Goal: Check status: Check status

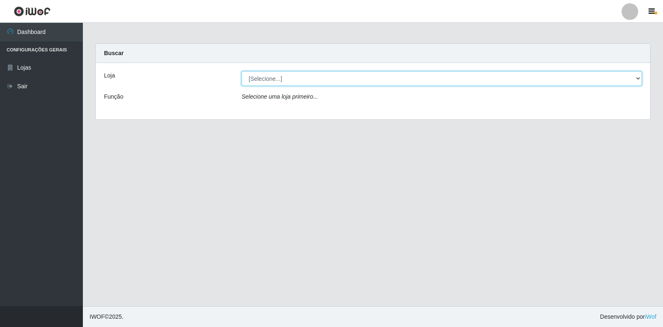
click at [270, 78] on select "[Selecione...] Extrabom - Loja 18 Goiabeiras" at bounding box center [442, 78] width 400 height 15
select select "501"
click at [242, 71] on select "[Selecione...] Extrabom - Loja 18 Goiabeiras" at bounding box center [442, 78] width 400 height 15
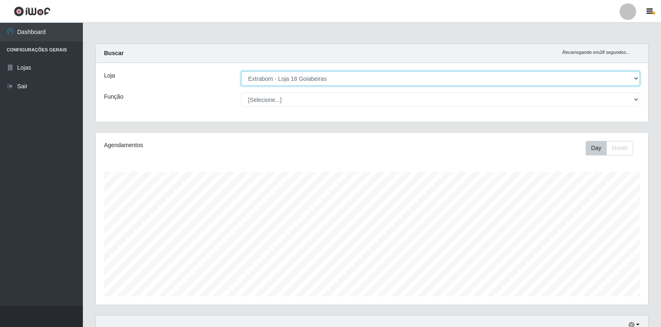
scroll to position [172, 553]
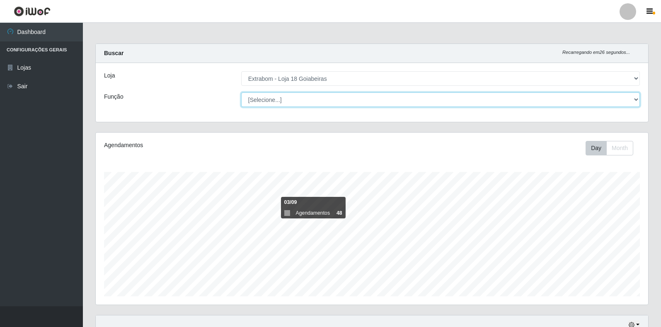
click at [275, 97] on select "[Selecione...] ATENDENTE DE E-COMMERCE ATENDENTE DE E-COMMERCE + ATENDENTE DE E…" at bounding box center [440, 99] width 399 height 15
select select "153"
click at [241, 92] on select "[Selecione...] ATENDENTE DE E-COMMERCE ATENDENTE DE E-COMMERCE + ATENDENTE DE E…" at bounding box center [440, 99] width 399 height 15
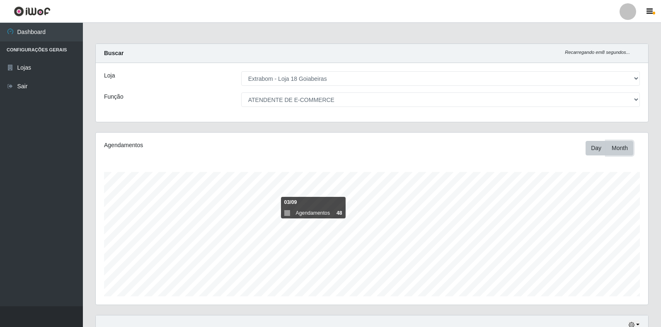
click at [622, 148] on button "Month" at bounding box center [619, 148] width 27 height 15
click at [594, 149] on button "Day" at bounding box center [596, 148] width 21 height 15
click at [620, 151] on button "Month" at bounding box center [619, 148] width 27 height 15
click at [591, 150] on button "Day" at bounding box center [596, 148] width 21 height 15
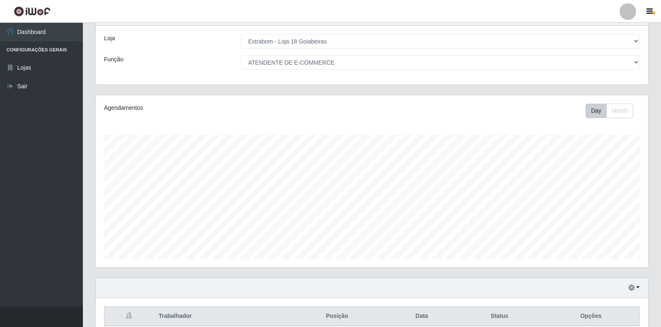
scroll to position [76, 0]
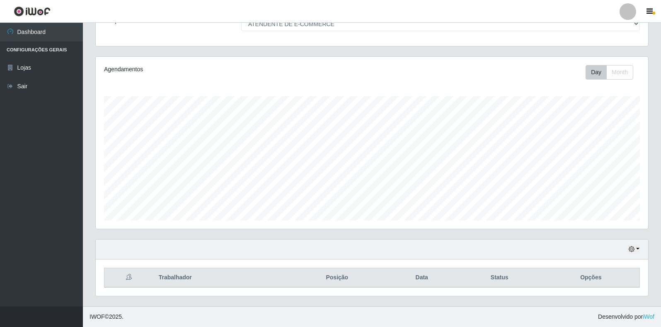
click at [182, 269] on th "Trabalhador" at bounding box center [220, 277] width 133 height 19
click at [638, 251] on button "button" at bounding box center [634, 250] width 12 height 10
click at [598, 189] on button "1 dia" at bounding box center [606, 183] width 65 height 17
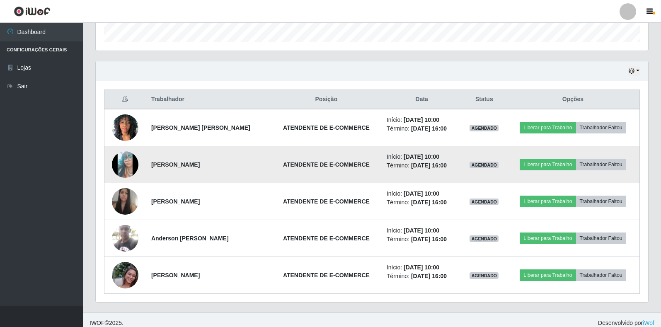
scroll to position [260, 0]
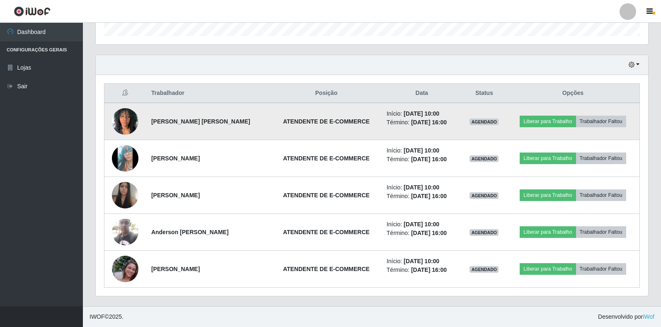
click at [125, 123] on img at bounding box center [125, 121] width 27 height 35
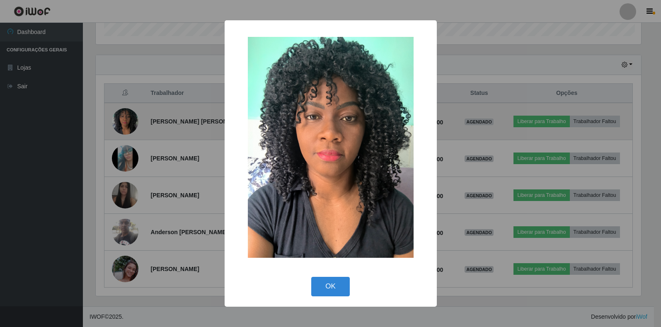
scroll to position [172, 548]
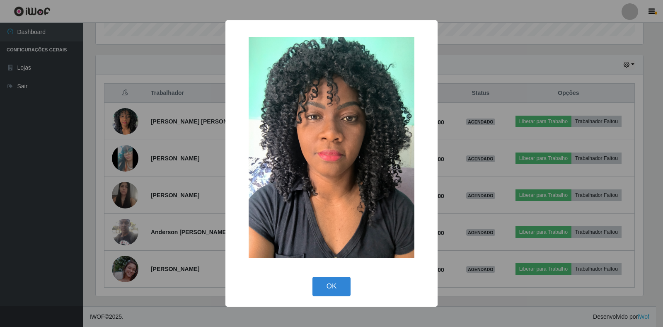
click at [144, 148] on div "× OK Cancel" at bounding box center [331, 163] width 663 height 327
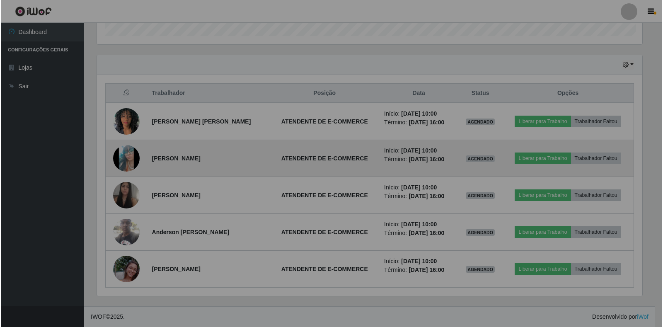
scroll to position [172, 553]
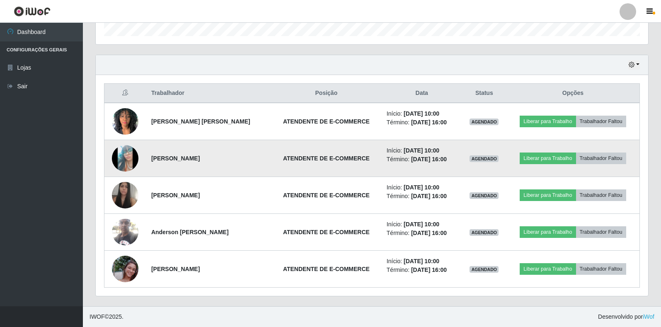
click at [126, 158] on img at bounding box center [125, 158] width 27 height 59
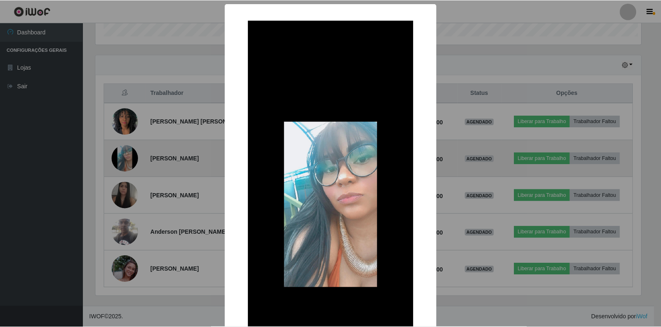
scroll to position [172, 548]
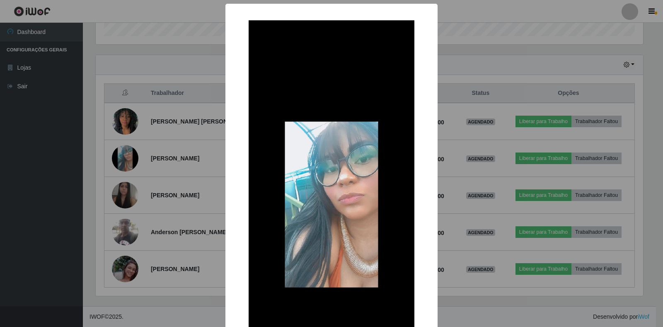
drag, startPoint x: 222, startPoint y: 217, endPoint x: 188, endPoint y: 217, distance: 33.6
click at [221, 217] on div "× OK Cancel" at bounding box center [331, 163] width 663 height 327
click at [160, 237] on div "× OK Cancel" at bounding box center [331, 163] width 663 height 327
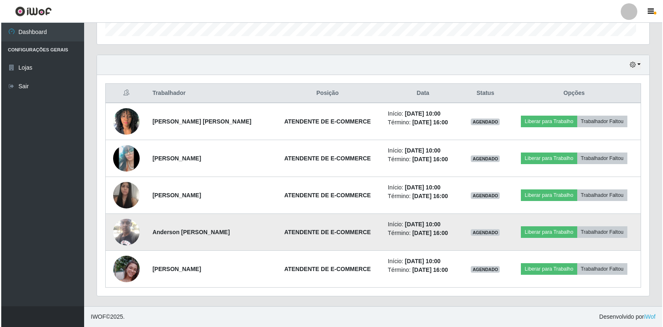
scroll to position [172, 553]
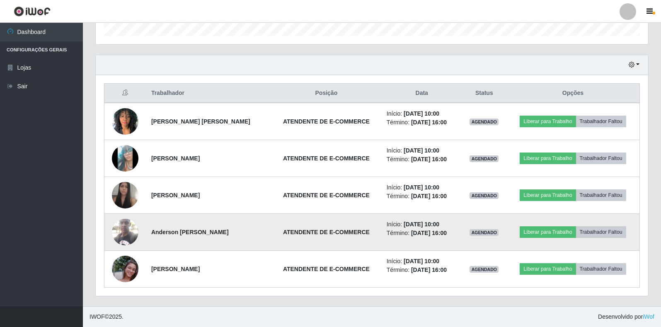
click at [120, 234] on img at bounding box center [125, 231] width 27 height 35
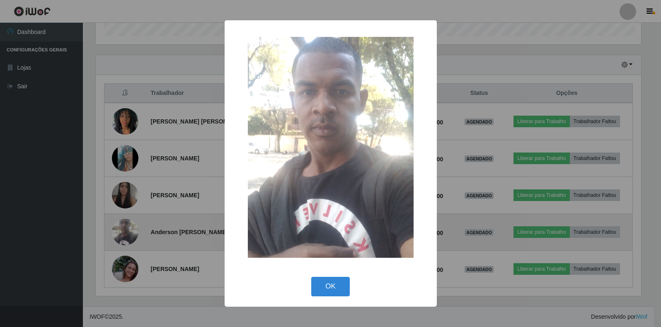
scroll to position [172, 548]
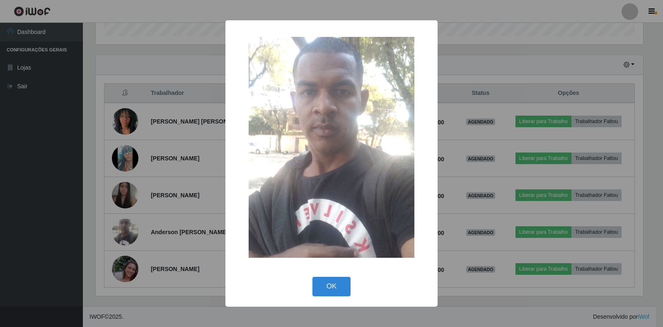
click at [170, 209] on div "× OK Cancel" at bounding box center [331, 163] width 663 height 327
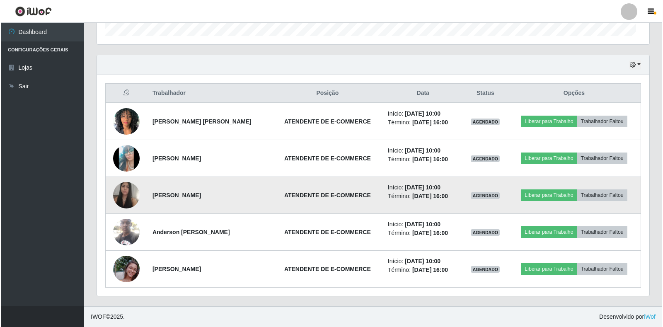
scroll to position [172, 553]
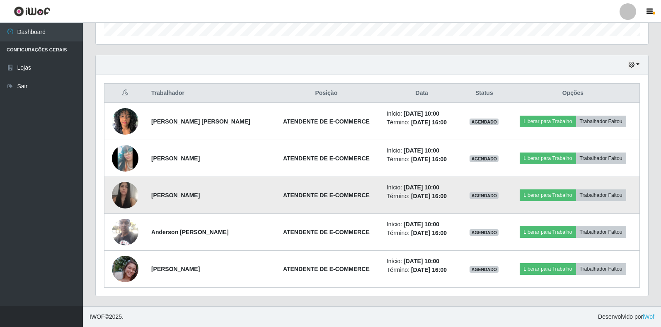
click at [134, 194] on img at bounding box center [125, 195] width 27 height 34
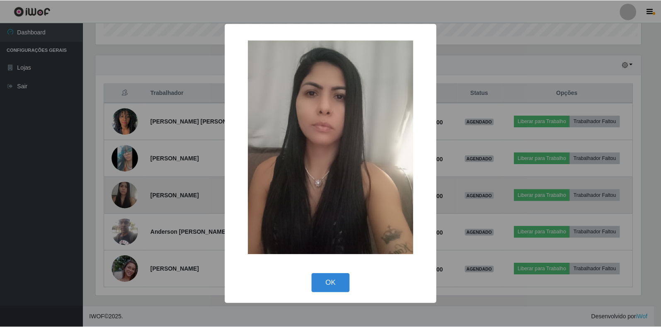
scroll to position [172, 548]
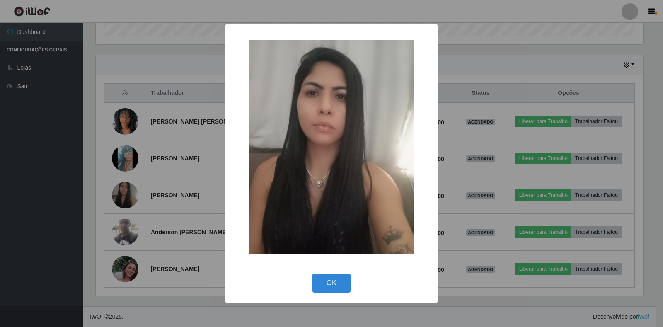
click at [226, 199] on div "× OK Cancel" at bounding box center [332, 163] width 212 height 279
click at [158, 239] on div "× OK Cancel" at bounding box center [331, 163] width 663 height 327
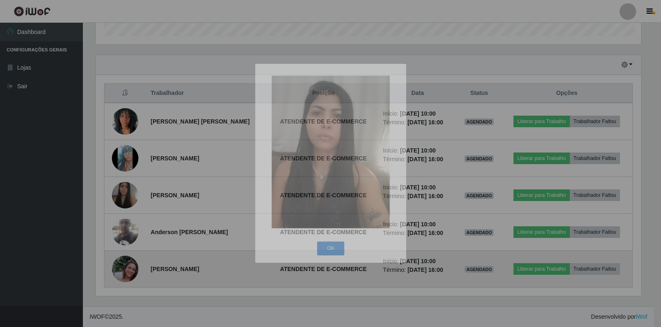
scroll to position [172, 553]
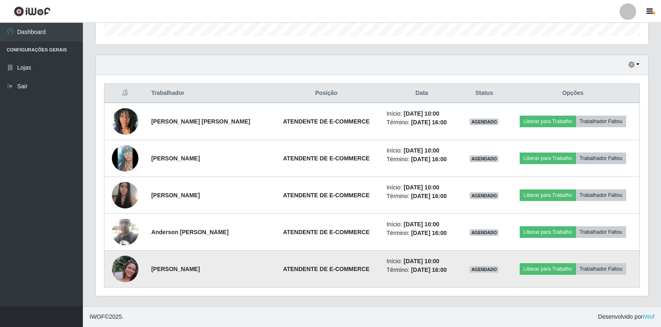
click at [124, 259] on img at bounding box center [125, 268] width 27 height 47
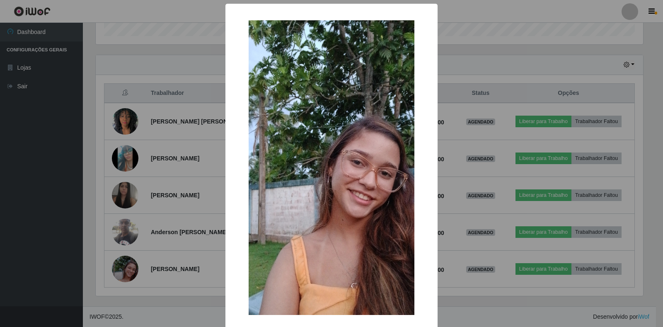
click at [380, 205] on img at bounding box center [332, 167] width 166 height 295
click at [464, 153] on div "× OK Cancel" at bounding box center [331, 163] width 663 height 327
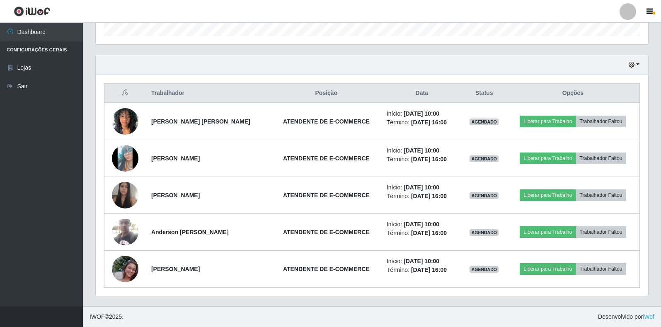
scroll to position [172, 553]
drag, startPoint x: 637, startPoint y: 67, endPoint x: 632, endPoint y: 70, distance: 5.9
click at [636, 67] on button "button" at bounding box center [634, 65] width 12 height 10
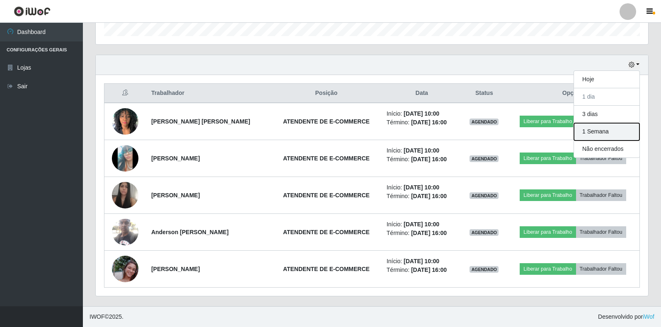
click at [593, 131] on button "1 Semana" at bounding box center [606, 131] width 65 height 17
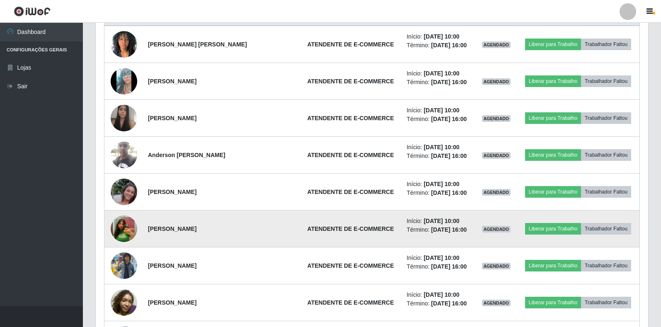
scroll to position [385, 0]
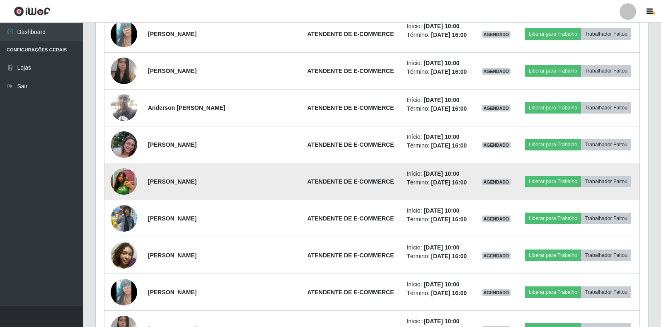
click at [116, 184] on img at bounding box center [124, 182] width 27 height 34
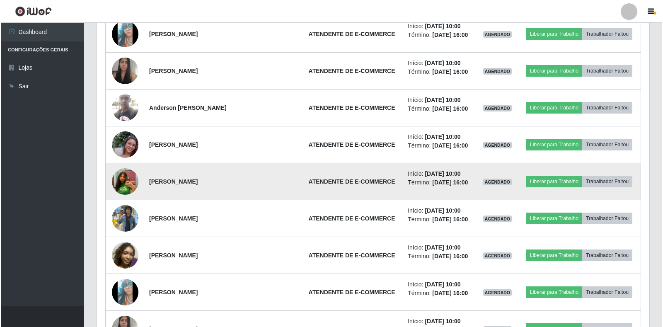
scroll to position [172, 548]
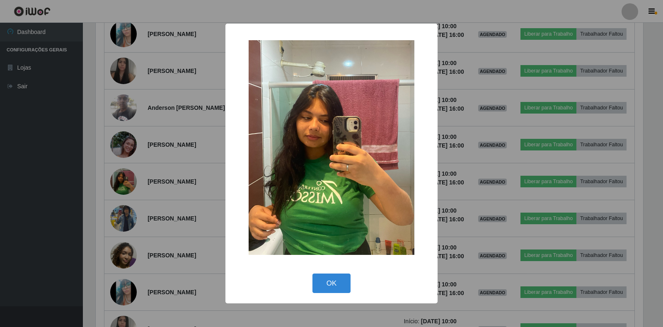
click at [187, 142] on div "× OK Cancel" at bounding box center [331, 163] width 663 height 327
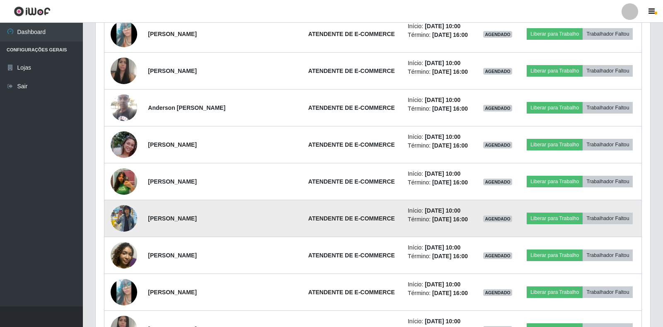
click at [125, 217] on img at bounding box center [124, 218] width 27 height 47
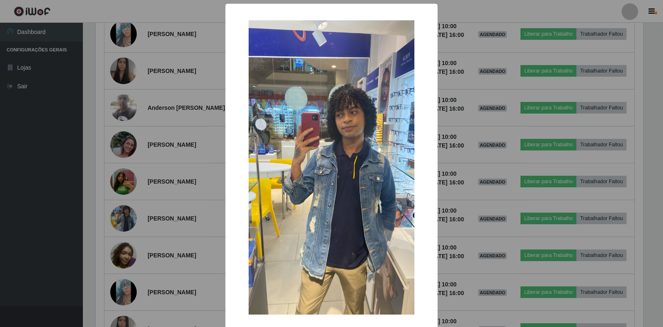
click at [226, 199] on div "× OK Cancel" at bounding box center [332, 184] width 212 height 360
click at [141, 236] on div "× OK Cancel" at bounding box center [331, 163] width 663 height 327
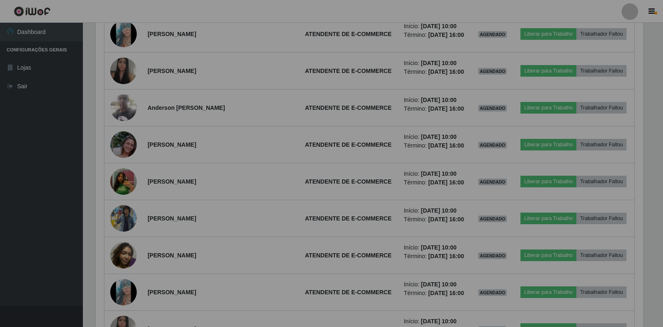
click at [126, 253] on div "× OK Cancel" at bounding box center [331, 163] width 663 height 327
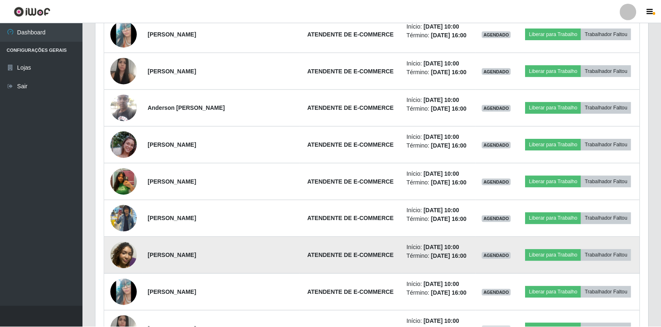
scroll to position [0, 0]
click at [128, 253] on img at bounding box center [124, 255] width 27 height 27
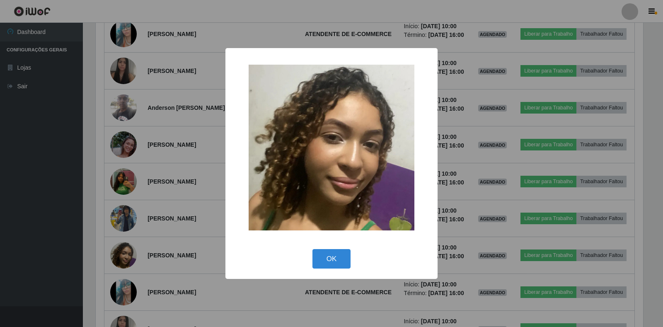
click at [180, 199] on div "× OK Cancel" at bounding box center [331, 163] width 663 height 327
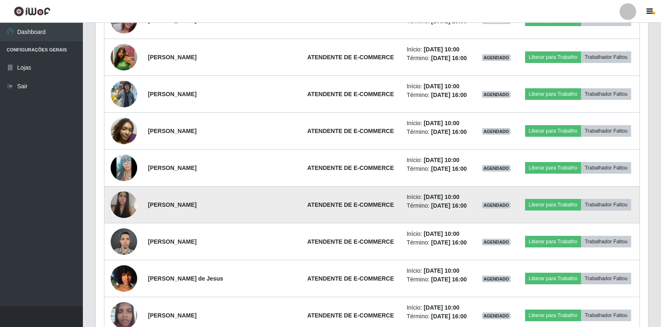
click at [121, 203] on img at bounding box center [124, 205] width 27 height 34
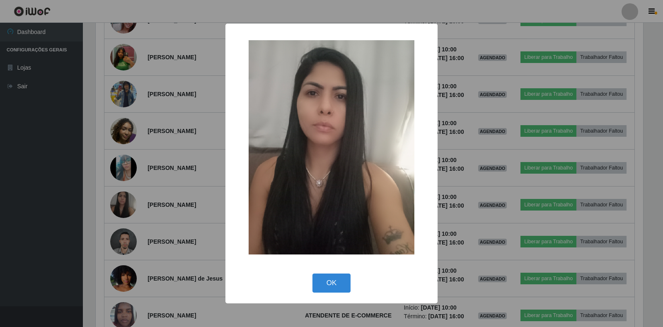
click at [125, 202] on div "× OK Cancel" at bounding box center [331, 163] width 663 height 327
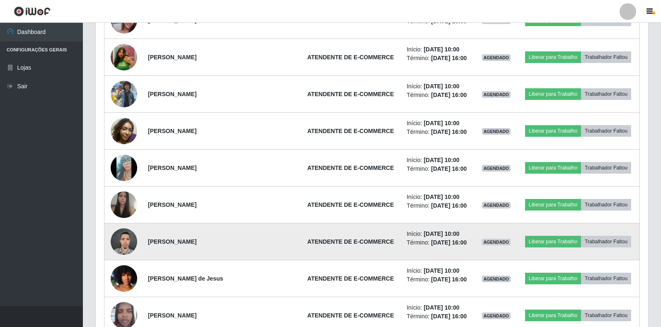
click at [121, 241] on img at bounding box center [124, 241] width 27 height 35
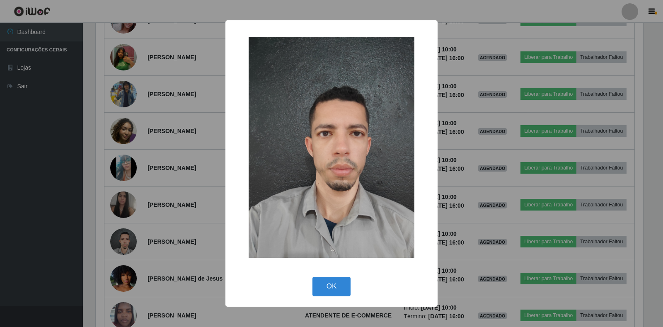
drag, startPoint x: 124, startPoint y: 241, endPoint x: 100, endPoint y: 295, distance: 59.2
click at [124, 245] on div "× OK Cancel" at bounding box center [331, 163] width 663 height 327
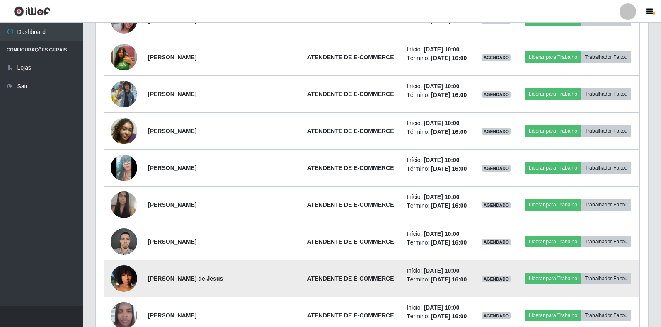
click at [124, 279] on img at bounding box center [124, 278] width 27 height 47
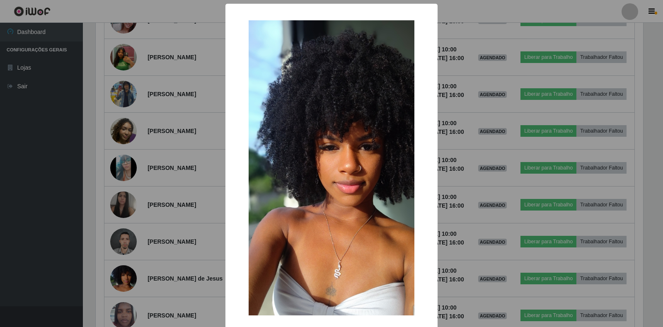
click at [144, 249] on div "× OK Cancel" at bounding box center [331, 163] width 663 height 327
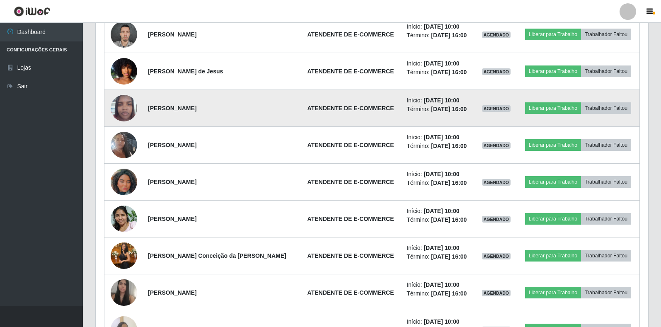
click at [125, 112] on img at bounding box center [124, 107] width 27 height 35
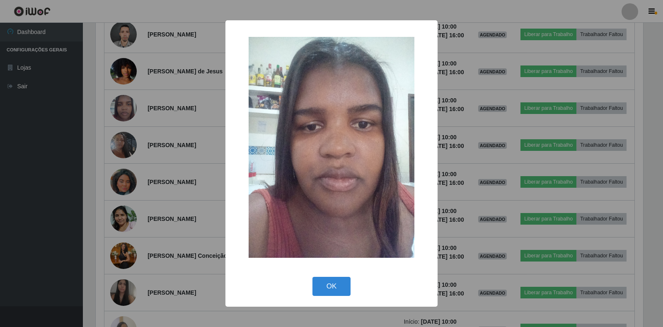
click at [242, 65] on div "×" at bounding box center [332, 148] width 196 height 238
click at [90, 85] on div "× OK Cancel" at bounding box center [331, 163] width 663 height 327
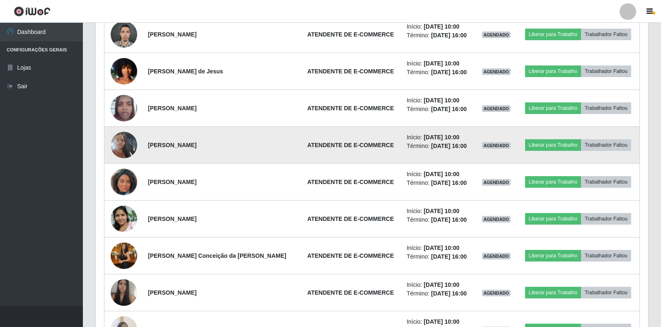
click at [121, 146] on img at bounding box center [124, 144] width 27 height 47
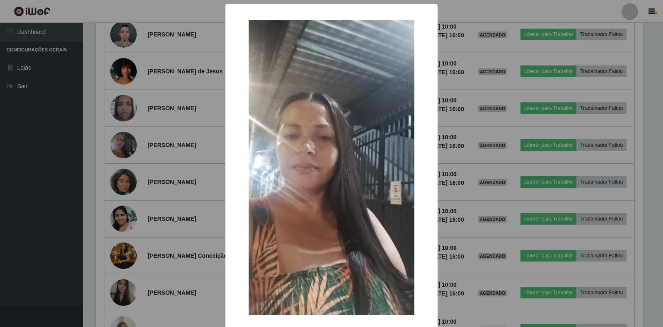
click at [154, 187] on div "× OK Cancel" at bounding box center [331, 163] width 663 height 327
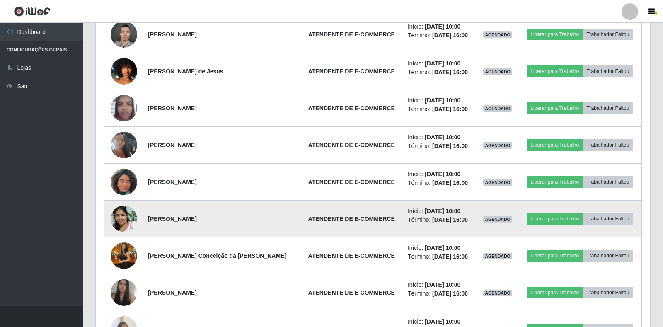
scroll to position [172, 553]
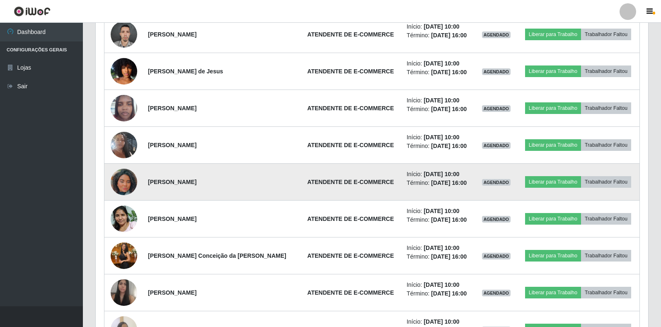
click at [121, 182] on img at bounding box center [124, 181] width 27 height 47
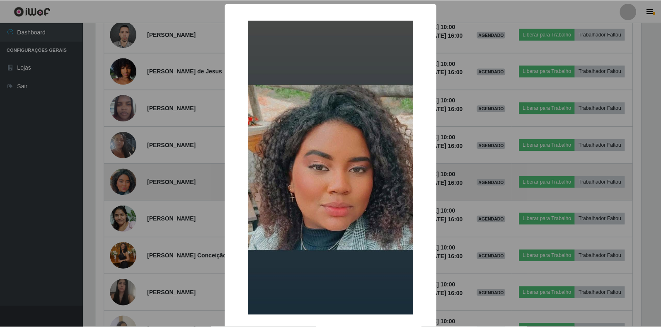
scroll to position [172, 548]
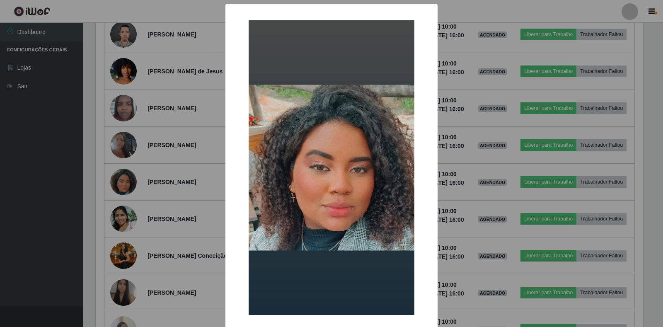
click at [175, 241] on div "× OK Cancel" at bounding box center [331, 163] width 663 height 327
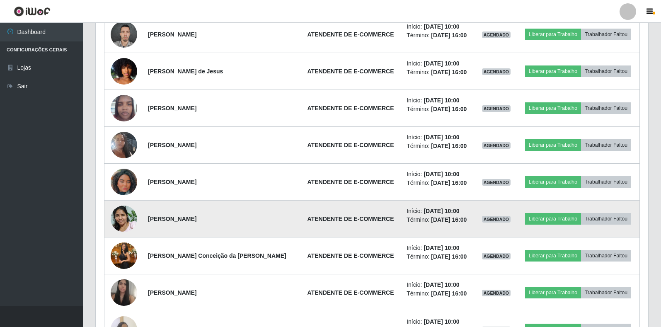
scroll to position [172, 553]
click at [121, 220] on img at bounding box center [124, 218] width 27 height 35
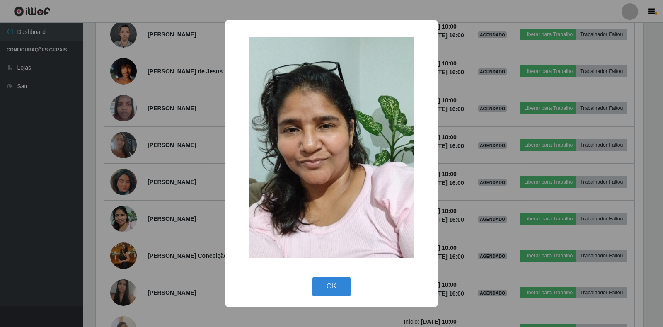
click at [191, 238] on div "× OK Cancel" at bounding box center [331, 163] width 663 height 327
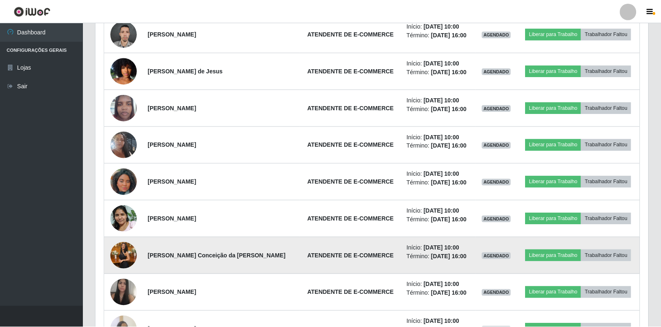
scroll to position [172, 553]
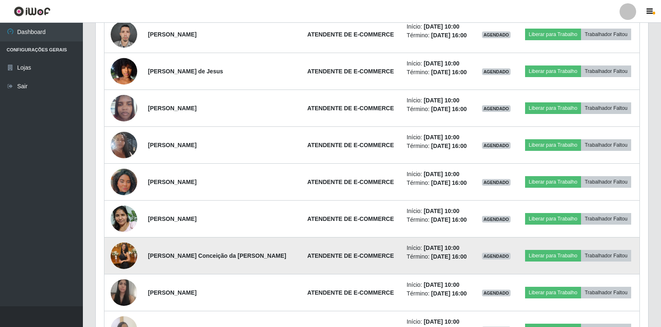
click at [119, 252] on img at bounding box center [124, 255] width 27 height 47
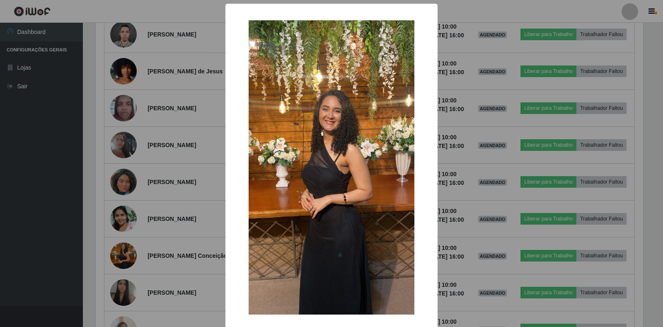
click at [175, 233] on div "× OK Cancel" at bounding box center [331, 163] width 663 height 327
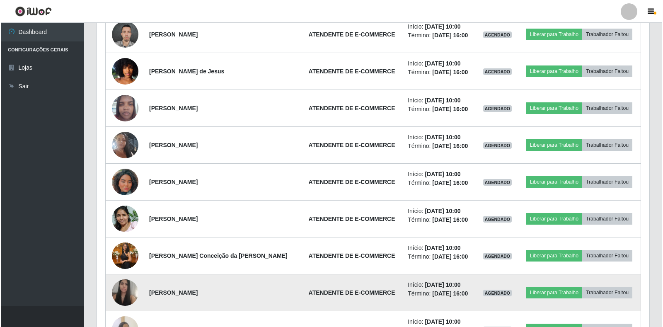
scroll to position [172, 553]
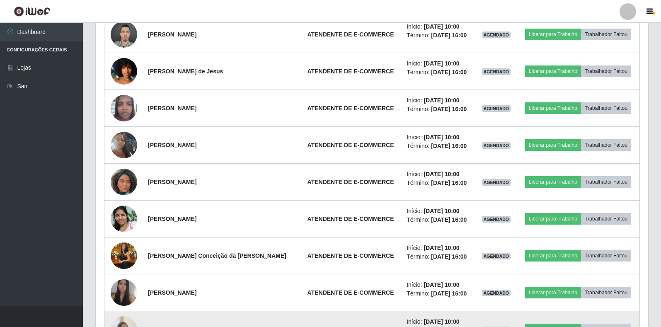
drag, startPoint x: 132, startPoint y: 313, endPoint x: 128, endPoint y: 301, distance: 13.1
click at [132, 313] on td at bounding box center [123, 329] width 39 height 37
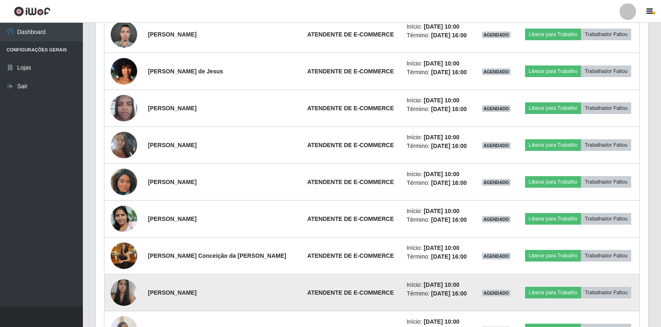
click at [127, 298] on img at bounding box center [124, 293] width 27 height 34
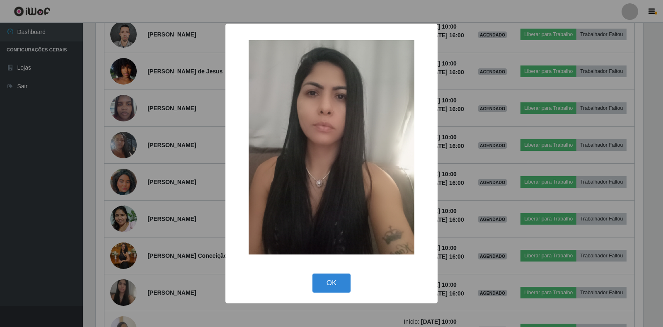
scroll to position [172, 548]
drag, startPoint x: 136, startPoint y: 167, endPoint x: 179, endPoint y: 192, distance: 49.6
click at [136, 168] on div "× OK Cancel" at bounding box center [331, 163] width 663 height 327
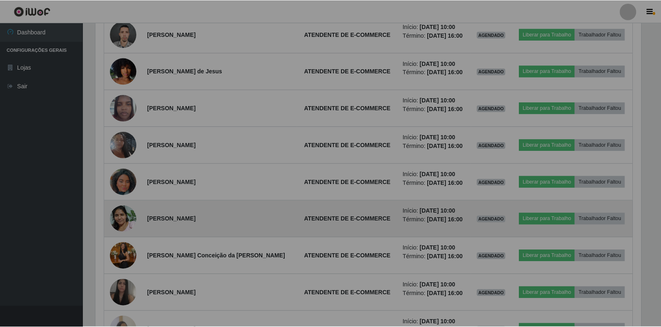
scroll to position [172, 553]
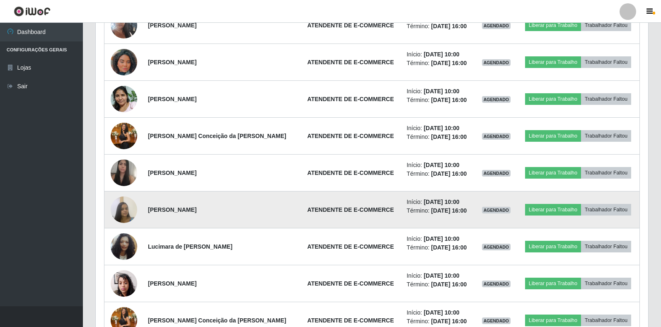
click at [119, 202] on img at bounding box center [124, 209] width 27 height 35
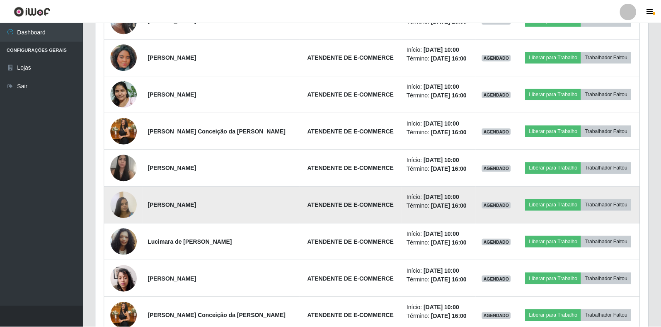
scroll to position [172, 548]
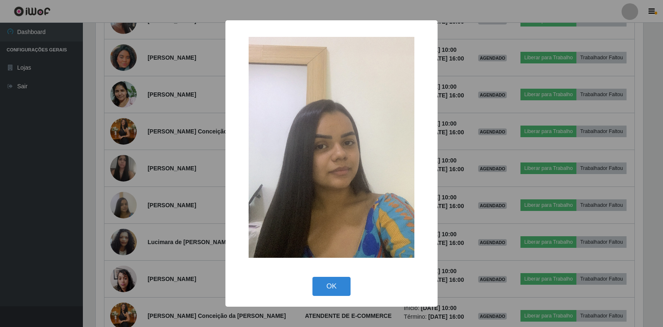
drag, startPoint x: 123, startPoint y: 218, endPoint x: 119, endPoint y: 233, distance: 15.8
click at [121, 220] on div "× OK Cancel" at bounding box center [331, 163] width 663 height 327
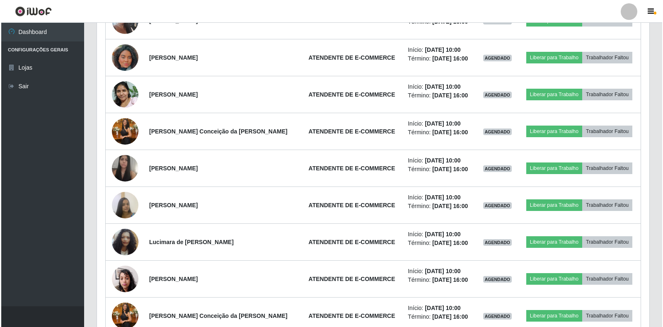
scroll to position [172, 553]
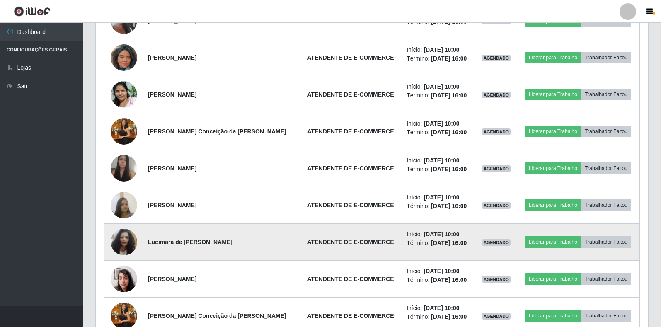
click at [121, 244] on img at bounding box center [124, 241] width 27 height 47
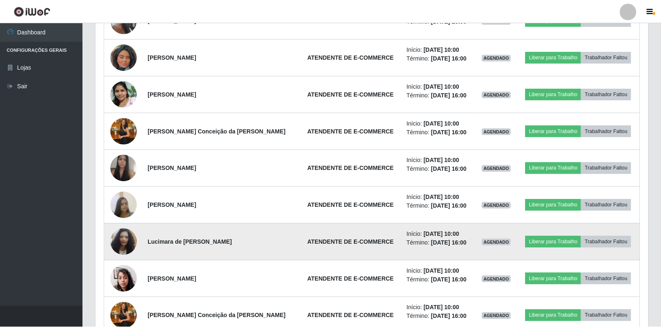
scroll to position [172, 548]
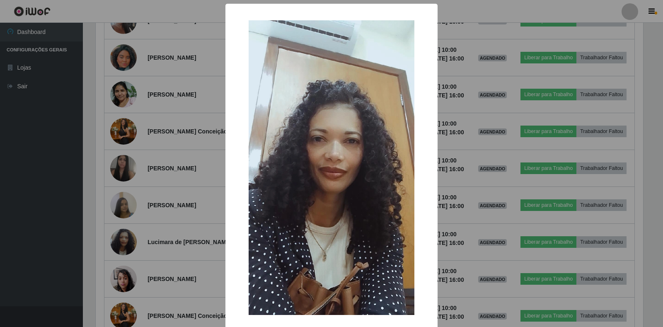
click at [137, 253] on div "× OK Cancel" at bounding box center [331, 163] width 663 height 327
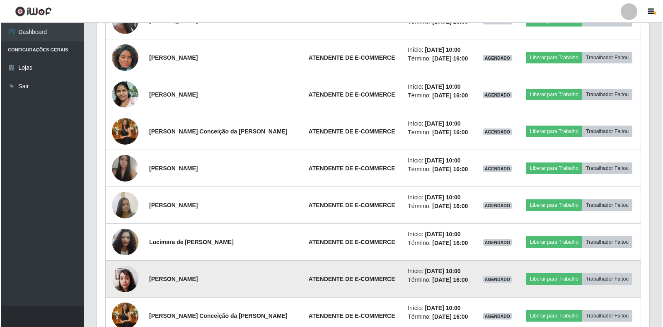
scroll to position [172, 553]
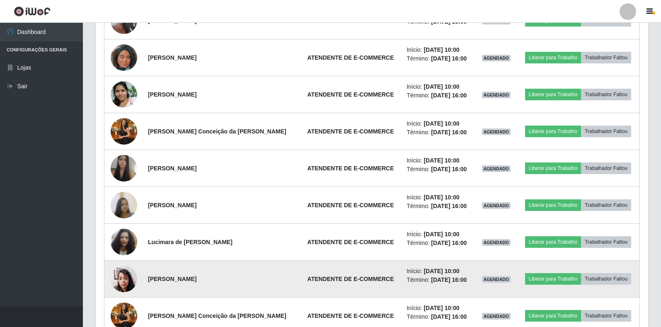
click at [116, 279] on img at bounding box center [124, 278] width 27 height 35
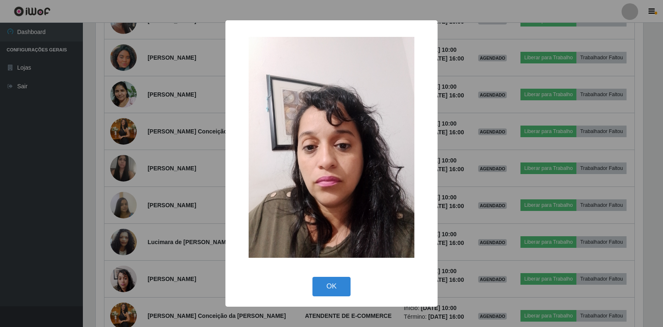
drag, startPoint x: 131, startPoint y: 279, endPoint x: 129, endPoint y: 266, distance: 13.0
click at [131, 279] on div "× OK Cancel" at bounding box center [331, 163] width 663 height 327
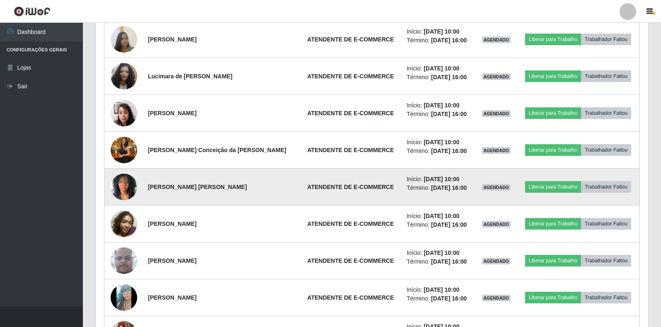
click at [121, 186] on img at bounding box center [124, 186] width 27 height 35
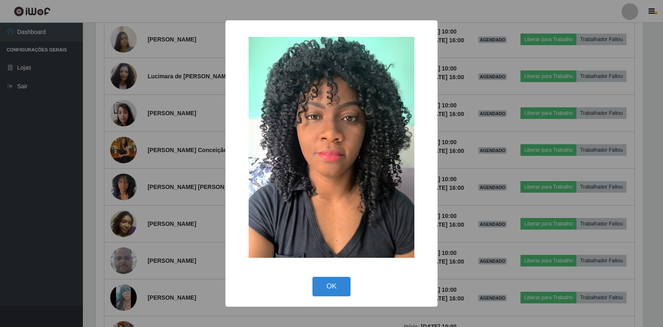
click at [158, 217] on div "× OK Cancel" at bounding box center [331, 163] width 663 height 327
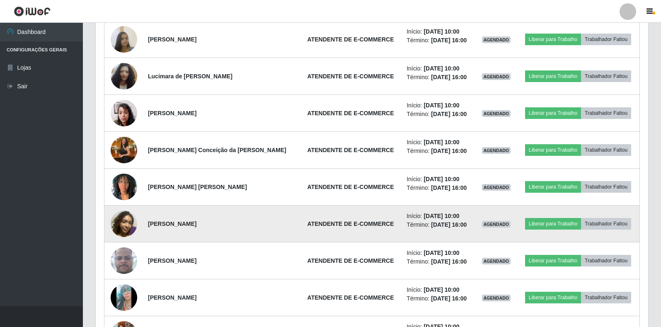
click at [123, 228] on img at bounding box center [124, 224] width 27 height 27
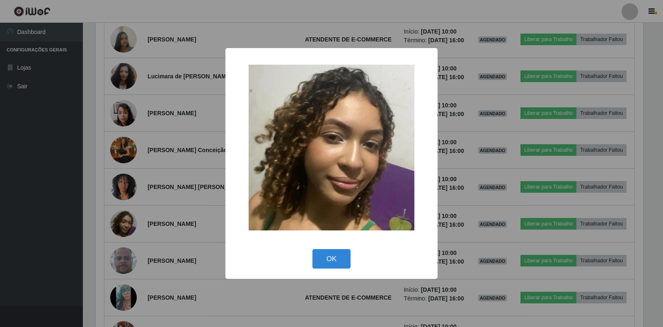
click at [138, 236] on div "× OK Cancel" at bounding box center [331, 163] width 663 height 327
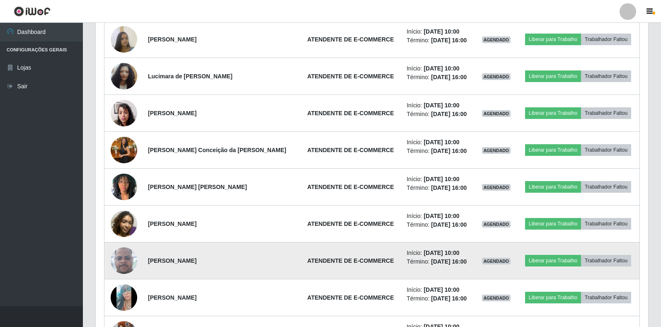
click at [124, 255] on img at bounding box center [124, 260] width 27 height 59
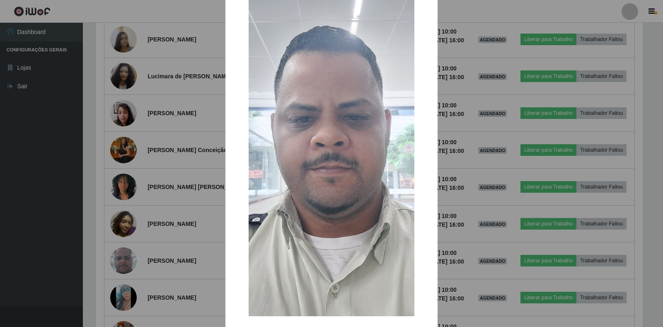
click at [197, 216] on div "× OK Cancel" at bounding box center [331, 163] width 663 height 327
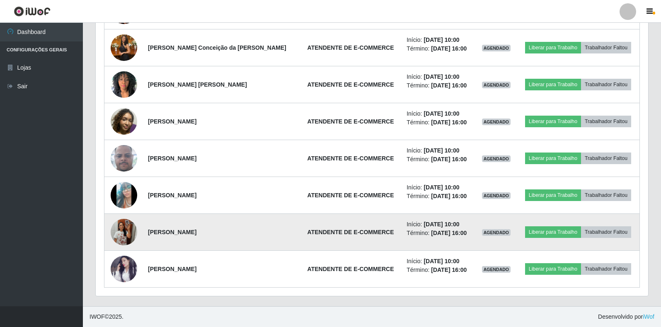
click at [123, 231] on img at bounding box center [124, 232] width 27 height 47
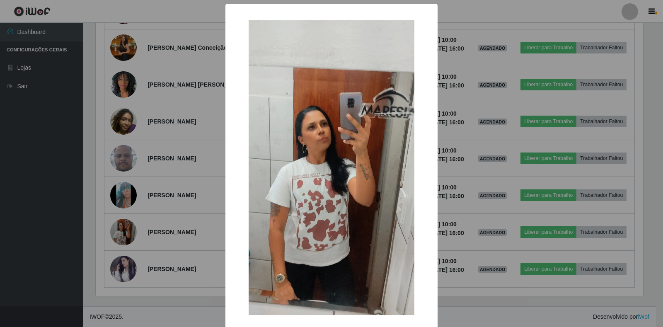
drag, startPoint x: 155, startPoint y: 190, endPoint x: 141, endPoint y: 247, distance: 59.0
click at [155, 190] on div "× OK Cancel" at bounding box center [331, 163] width 663 height 327
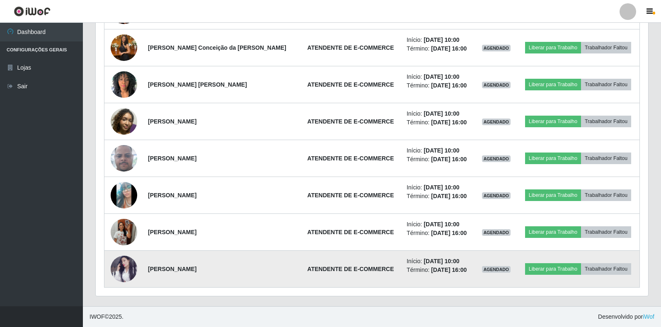
click at [132, 268] on img at bounding box center [124, 269] width 27 height 27
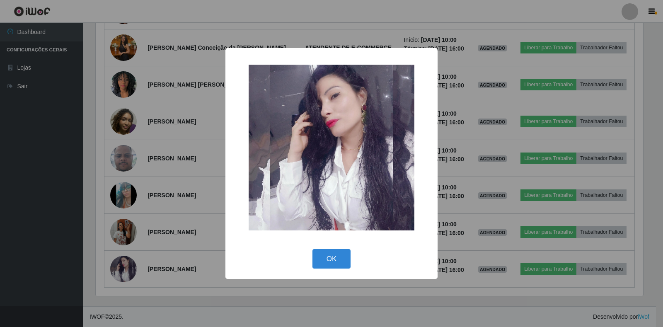
click at [181, 224] on div "× OK Cancel" at bounding box center [331, 163] width 663 height 327
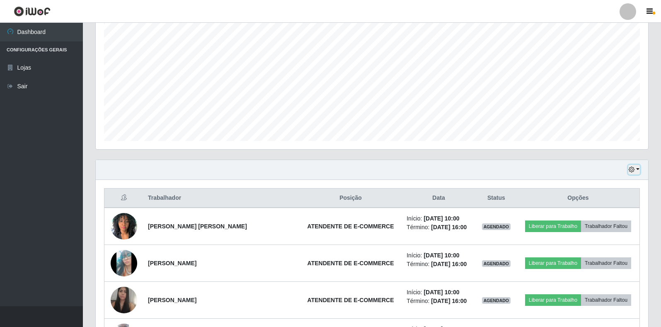
click at [633, 170] on icon "button" at bounding box center [632, 170] width 6 height 6
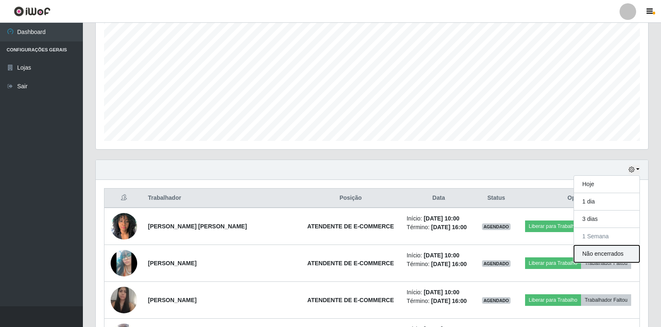
click at [590, 254] on button "Não encerrados" at bounding box center [606, 253] width 65 height 17
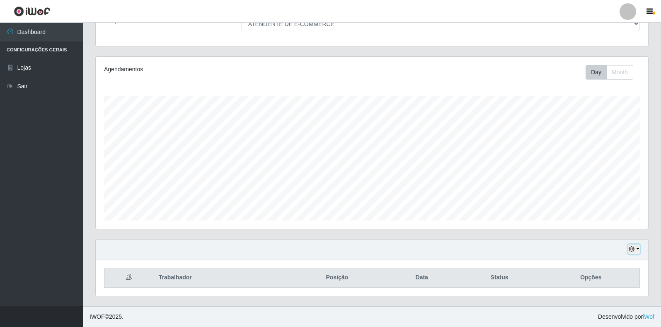
drag, startPoint x: 635, startPoint y: 251, endPoint x: 627, endPoint y: 250, distance: 7.5
click at [634, 250] on icon "button" at bounding box center [632, 249] width 6 height 6
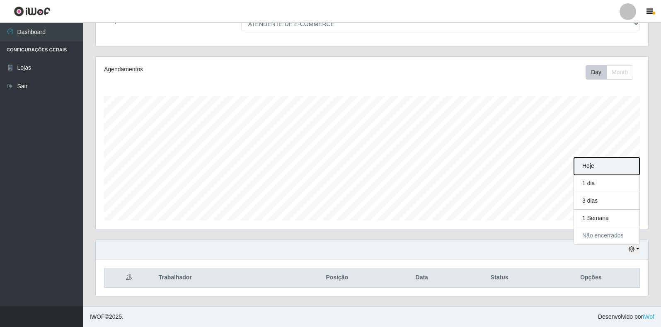
click at [596, 168] on button "Hoje" at bounding box center [606, 166] width 65 height 17
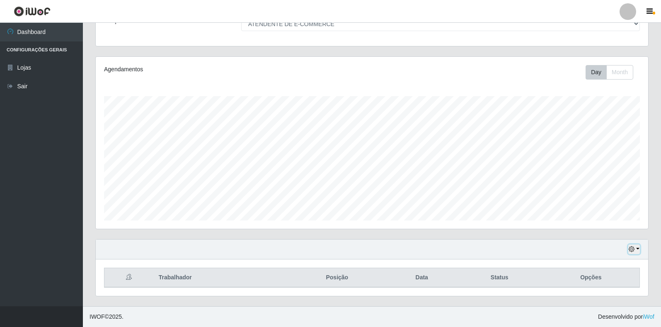
click at [631, 247] on icon "button" at bounding box center [632, 249] width 6 height 6
click at [605, 207] on button "3 dias" at bounding box center [606, 200] width 65 height 17
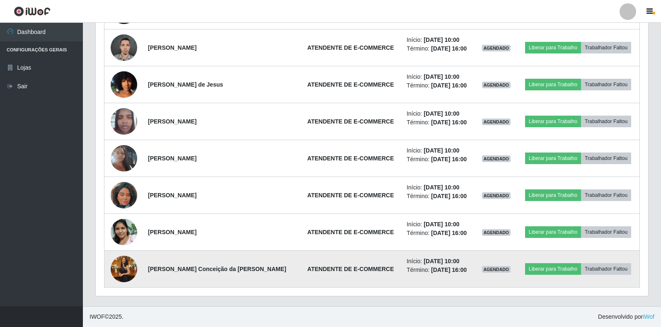
click at [122, 264] on img at bounding box center [124, 268] width 27 height 47
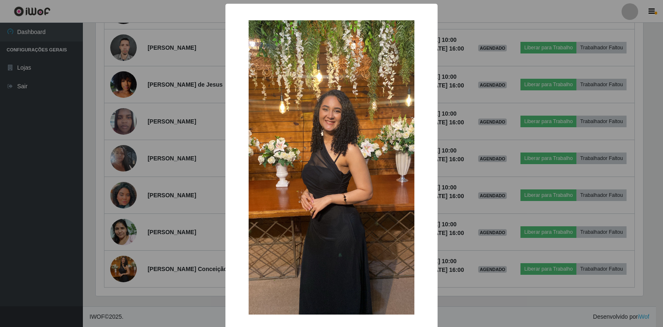
click at [141, 148] on div "× OK Cancel" at bounding box center [331, 163] width 663 height 327
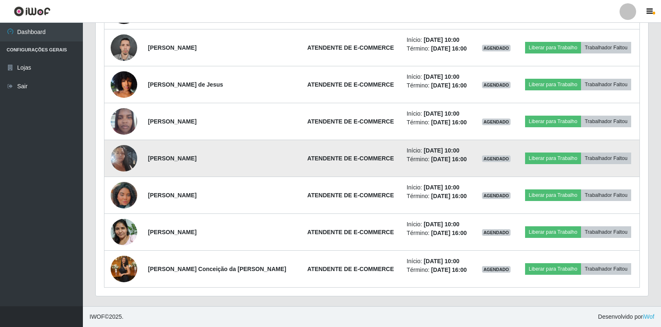
click at [116, 146] on td at bounding box center [123, 158] width 39 height 37
click at [121, 164] on img at bounding box center [124, 158] width 27 height 47
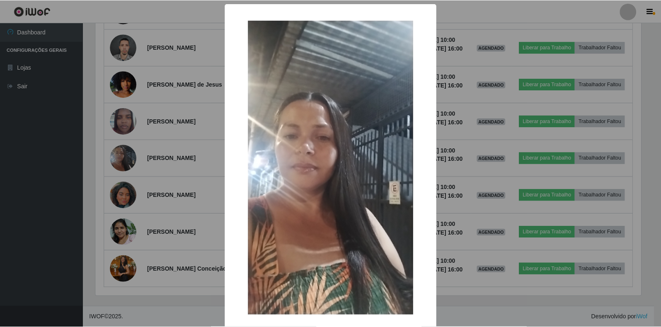
scroll to position [172, 548]
drag, startPoint x: 168, startPoint y: 237, endPoint x: 157, endPoint y: 234, distance: 11.6
click at [168, 235] on div "× OK Cancel" at bounding box center [331, 163] width 663 height 327
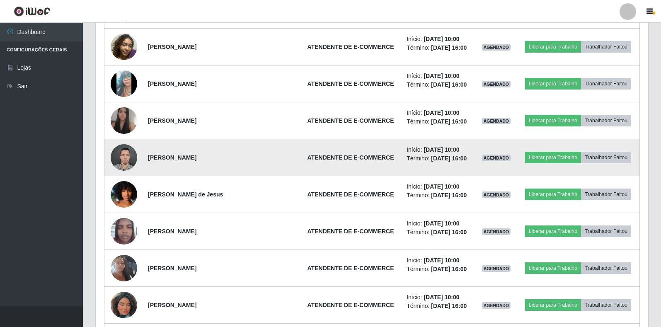
scroll to position [579, 0]
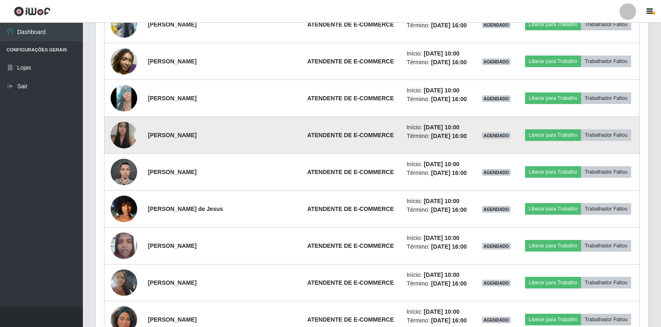
click at [120, 140] on img at bounding box center [124, 135] width 27 height 34
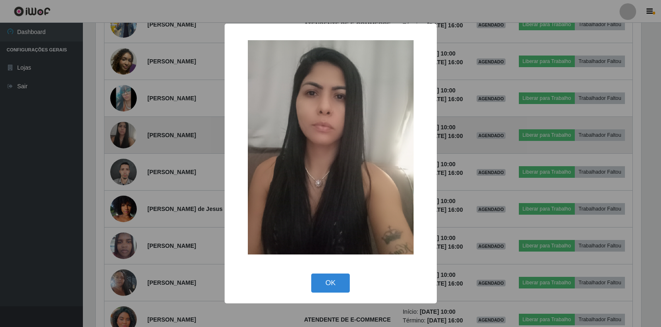
scroll to position [172, 548]
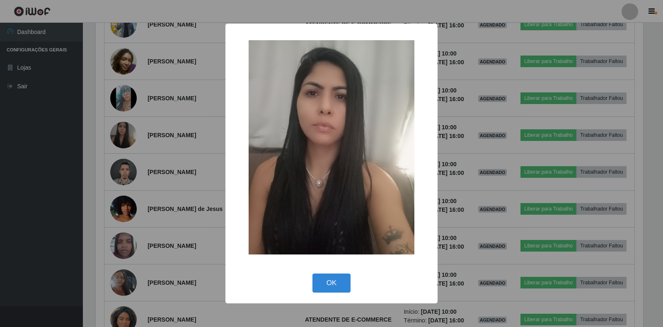
click at [155, 141] on div "× OK Cancel" at bounding box center [331, 163] width 663 height 327
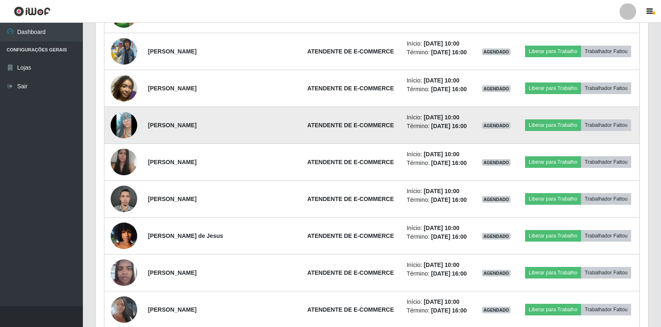
scroll to position [537, 0]
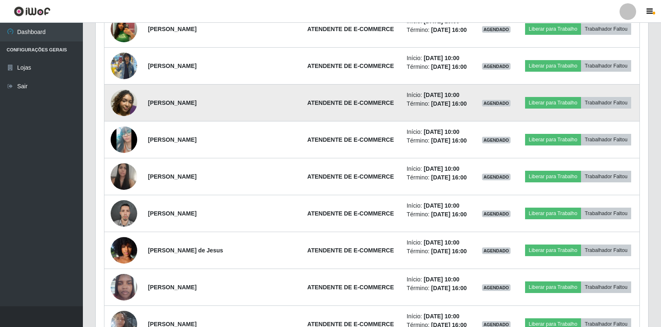
click at [116, 106] on img at bounding box center [124, 103] width 27 height 27
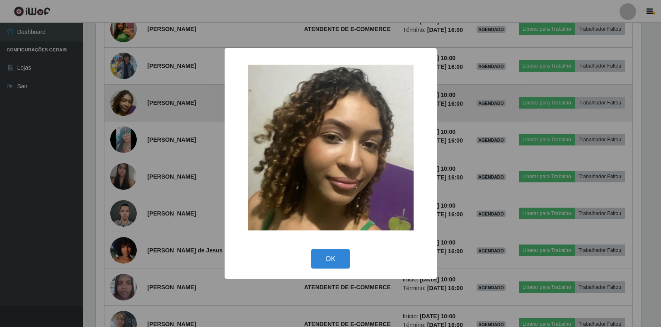
scroll to position [172, 548]
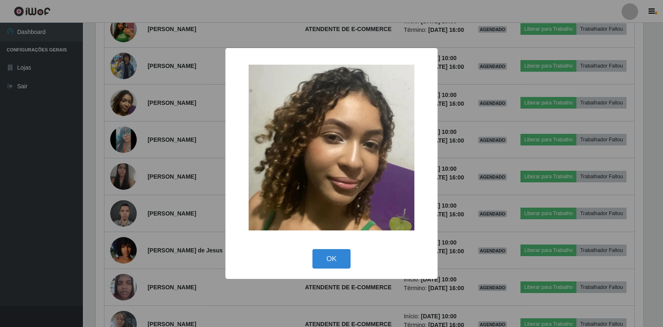
click at [181, 133] on div "× OK Cancel" at bounding box center [331, 163] width 663 height 327
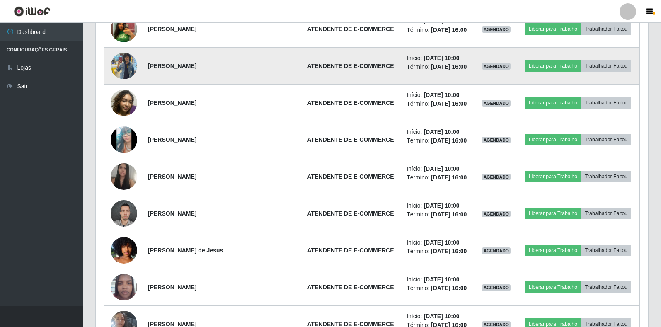
scroll to position [496, 0]
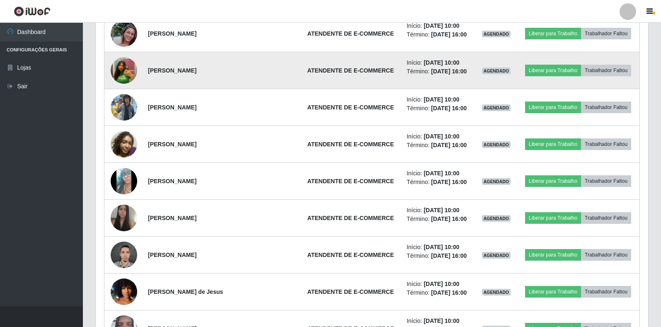
click at [120, 75] on img at bounding box center [124, 70] width 27 height 34
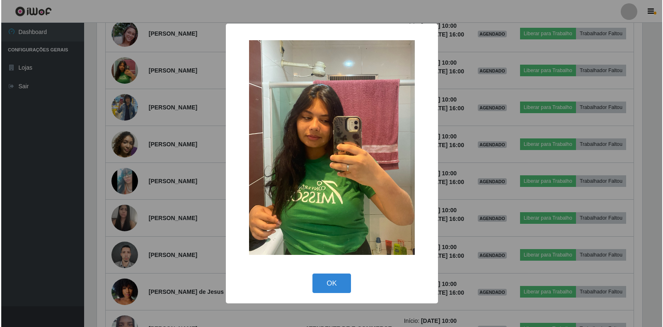
scroll to position [172, 548]
